Goal: Task Accomplishment & Management: Manage account settings

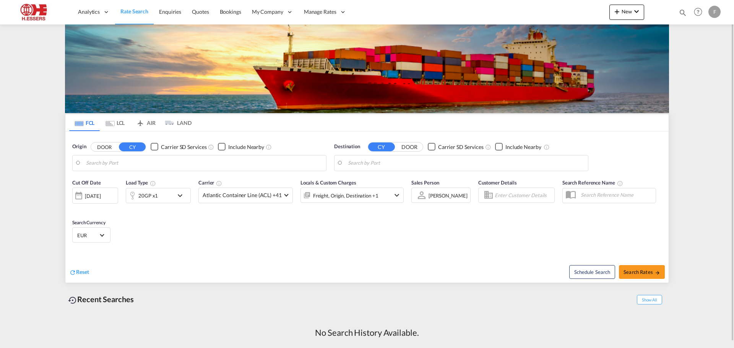
click at [717, 11] on div "F" at bounding box center [714, 12] width 12 height 12
click at [700, 57] on button "Logout" at bounding box center [705, 58] width 50 height 15
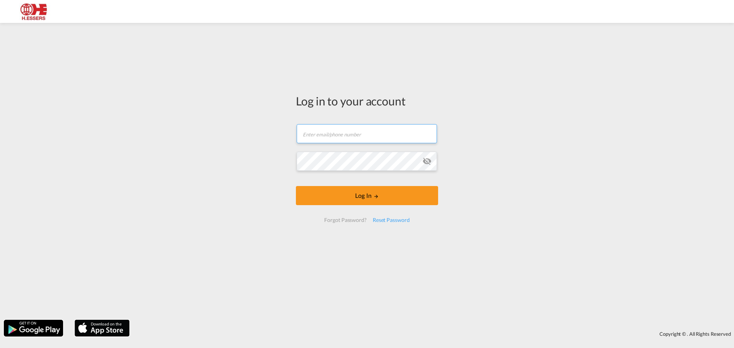
click at [360, 133] on input "text" at bounding box center [366, 133] width 140 height 19
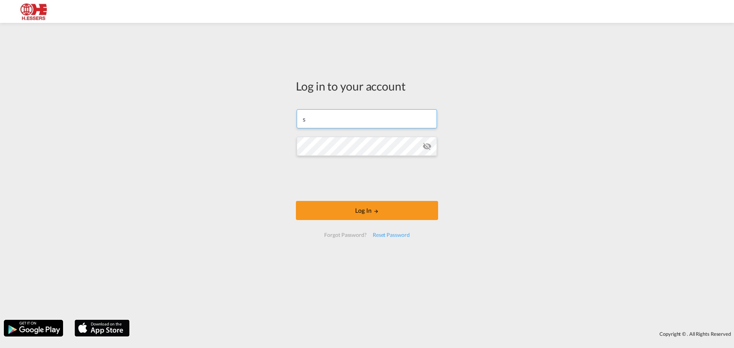
type input "[EMAIL_ADDRESS][DOMAIN_NAME]"
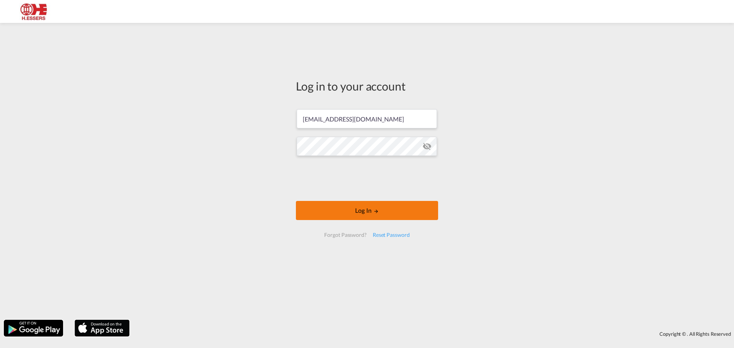
click at [414, 214] on button "Log In" at bounding box center [367, 210] width 142 height 19
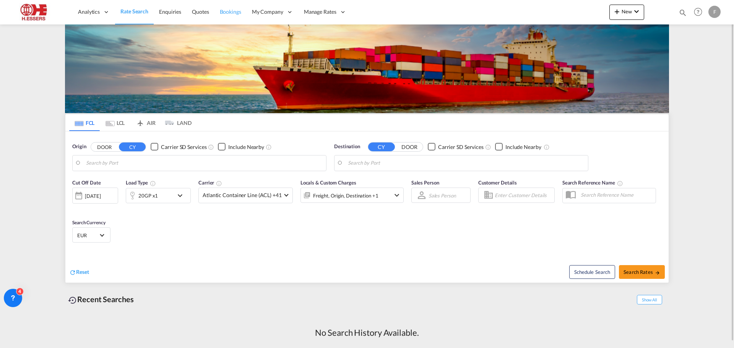
click at [235, 14] on span "Bookings" at bounding box center [230, 11] width 21 height 6
